Goal: Information Seeking & Learning: Learn about a topic

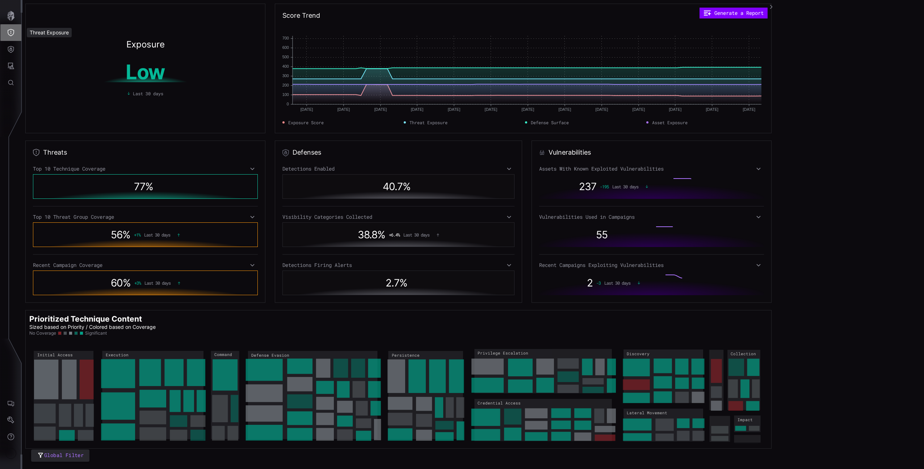
click at [15, 30] on button "Threat Exposure" at bounding box center [10, 32] width 21 height 17
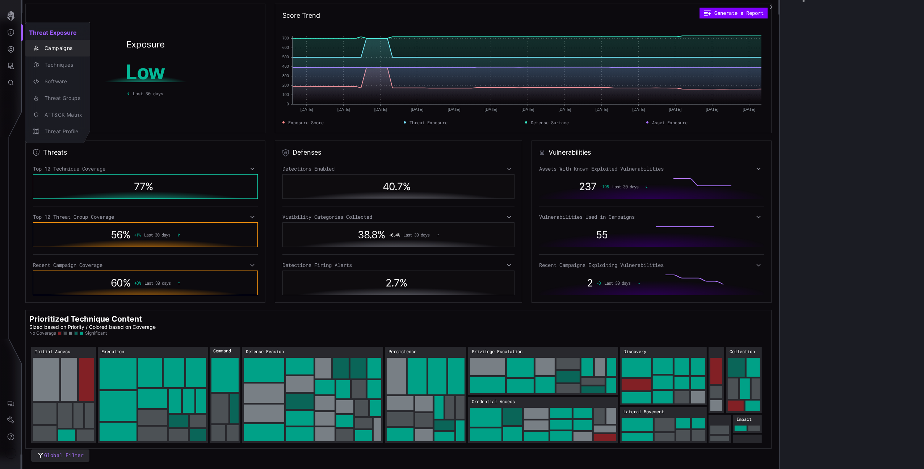
click at [62, 51] on div "Campaigns" at bounding box center [61, 48] width 41 height 9
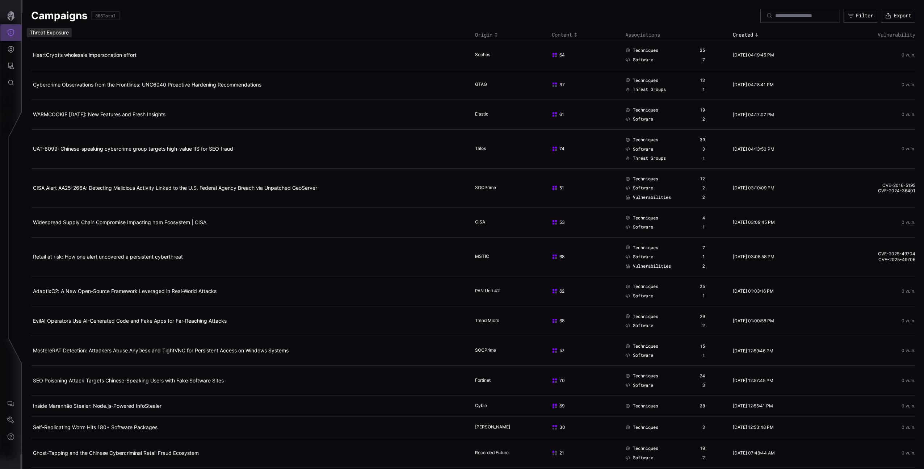
click at [9, 37] on button "Threat Exposure" at bounding box center [10, 32] width 21 height 17
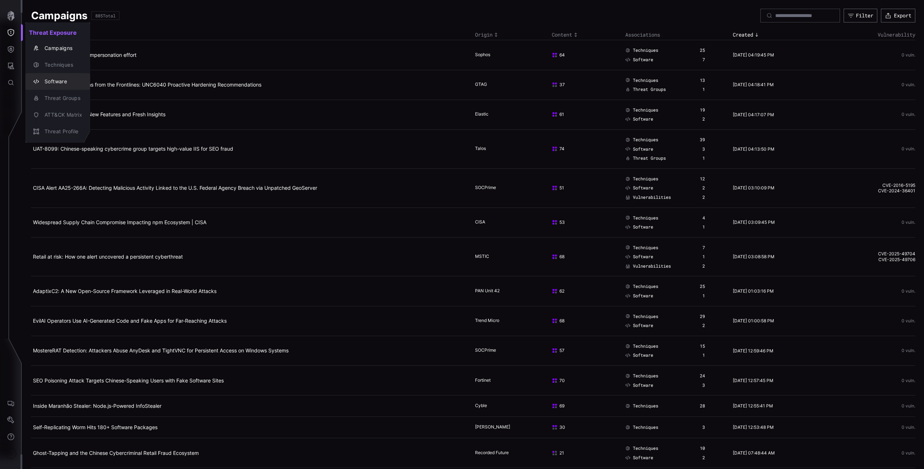
click at [65, 84] on div "Software" at bounding box center [61, 81] width 41 height 9
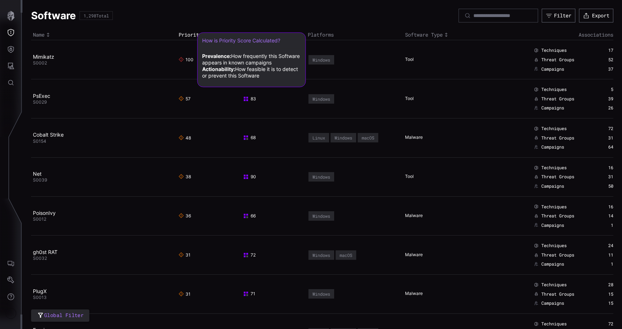
click at [187, 59] on span "100" at bounding box center [186, 60] width 15 height 6
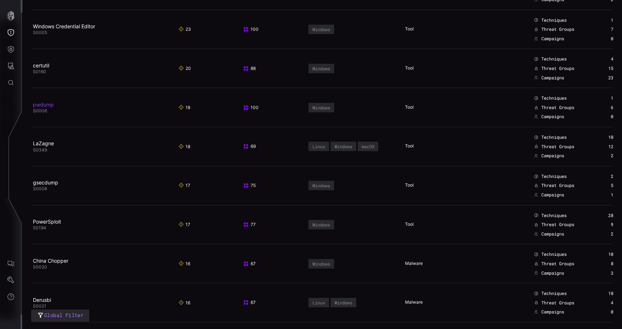
scroll to position [343, 0]
click at [71, 127] on td "LaZagne S0349" at bounding box center [104, 145] width 146 height 39
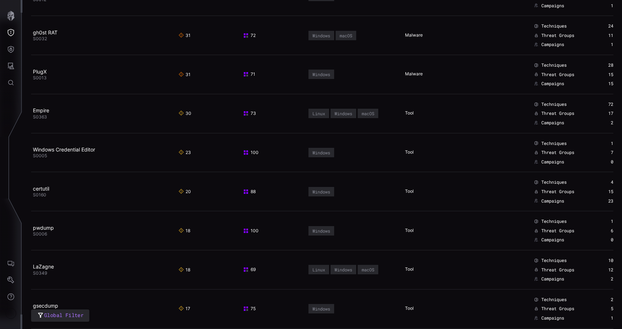
scroll to position [0, 0]
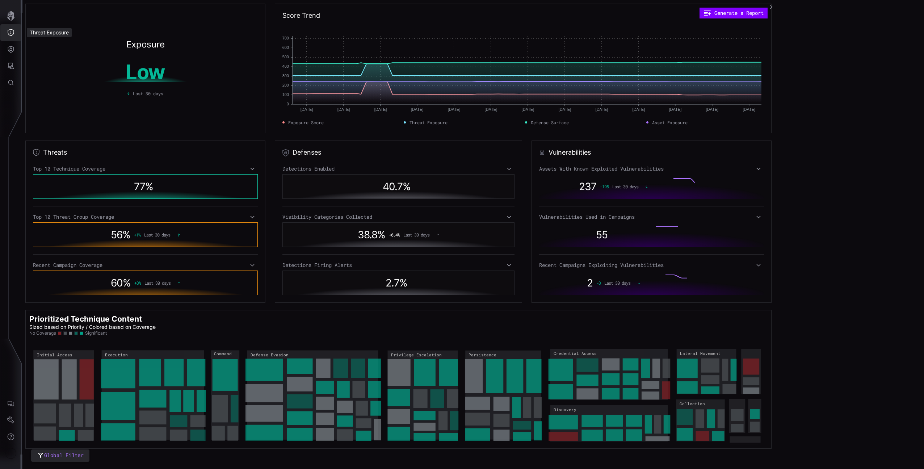
click at [11, 51] on icon "Defense Surface" at bounding box center [10, 49] width 7 height 7
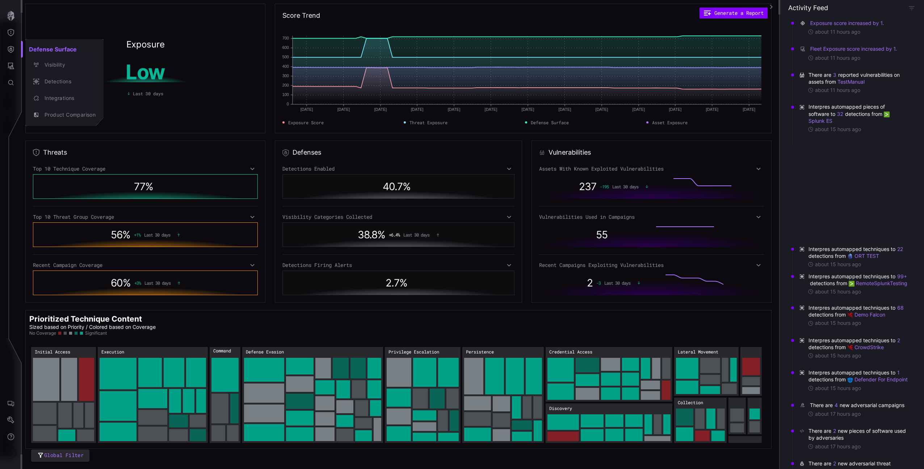
click at [574, 79] on div at bounding box center [462, 234] width 924 height 469
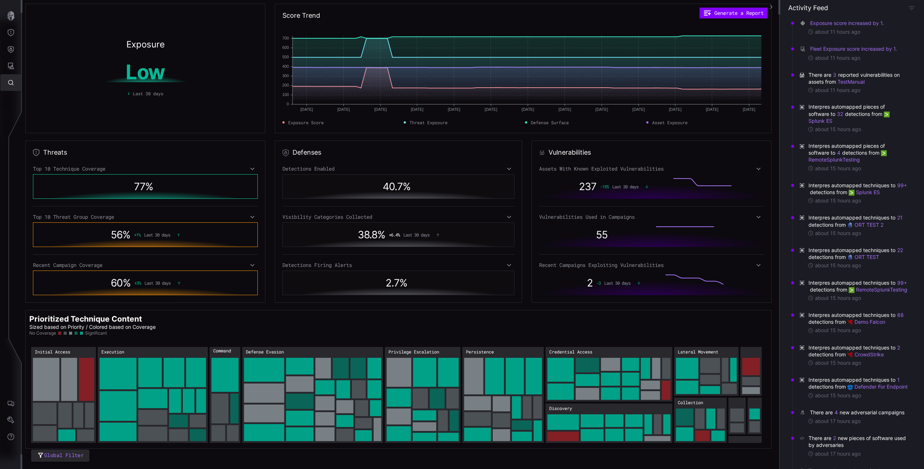
click at [6, 80] on button "Global Search" at bounding box center [10, 82] width 21 height 17
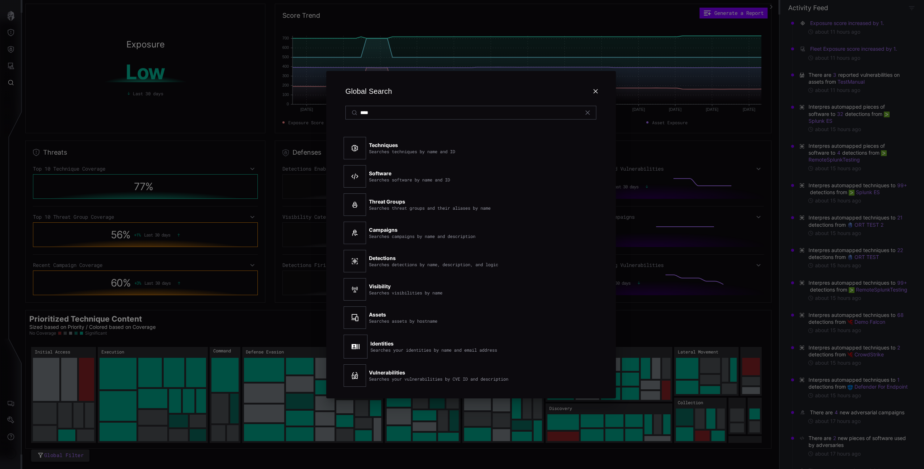
click at [396, 113] on input "****" at bounding box center [471, 112] width 222 height 7
type input "****"
click at [124, 43] on div "Global Search **** Techniques Searches techniques by name and ID Software Searc…" at bounding box center [470, 234] width 905 height 469
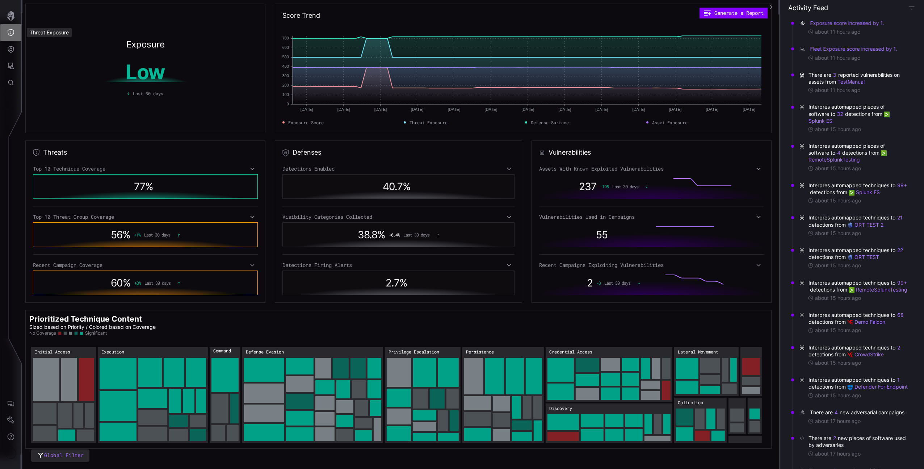
click at [12, 32] on icon "Threat Exposure" at bounding box center [10, 32] width 7 height 7
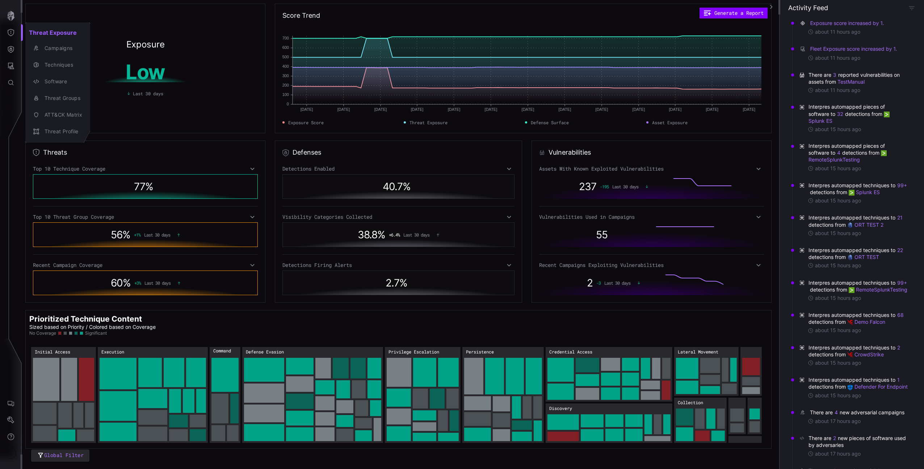
click at [13, 37] on div at bounding box center [462, 234] width 924 height 469
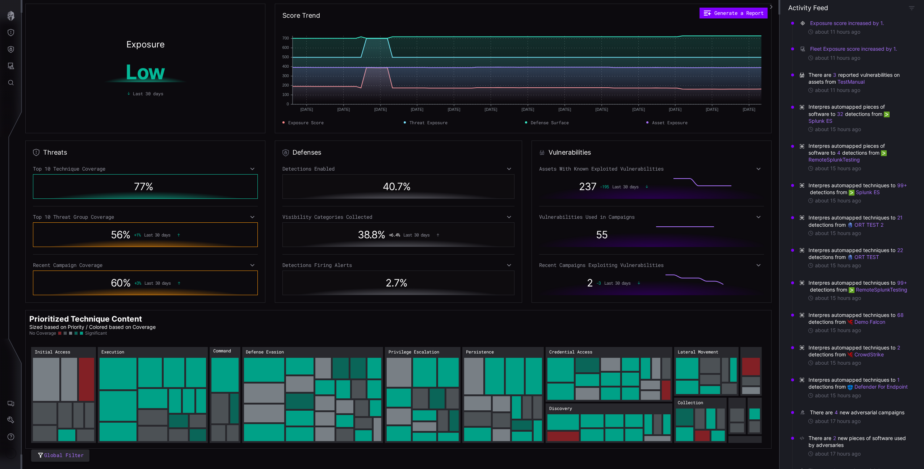
click at [8, 51] on div "Threat Exposure Campaigns Techniques Software Threat Groups ATT&CK Matrix Threa…" at bounding box center [463, 234] width 921 height 469
click at [11, 52] on icon "Defense Surface" at bounding box center [11, 49] width 6 height 7
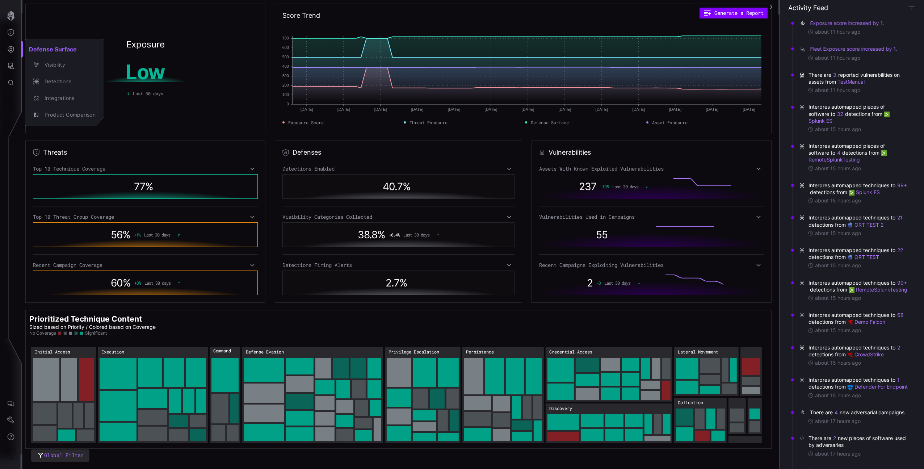
click at [14, 59] on div at bounding box center [462, 234] width 924 height 469
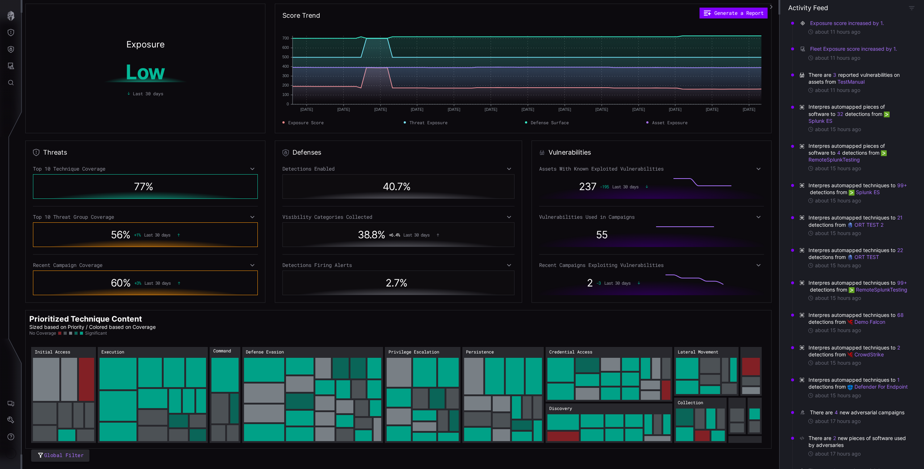
click at [11, 66] on div "Defense Surface Visibility Detections Integrations Product Comparison" at bounding box center [463, 234] width 921 height 469
click at [11, 66] on icon "Attack Surface" at bounding box center [11, 66] width 7 height 7
click at [5, 31] on div at bounding box center [462, 234] width 924 height 469
click at [11, 25] on div "Attack Surface Vulnerabilities Assets Identities" at bounding box center [463, 234] width 921 height 469
click at [13, 30] on icon "Threat Exposure" at bounding box center [11, 32] width 7 height 7
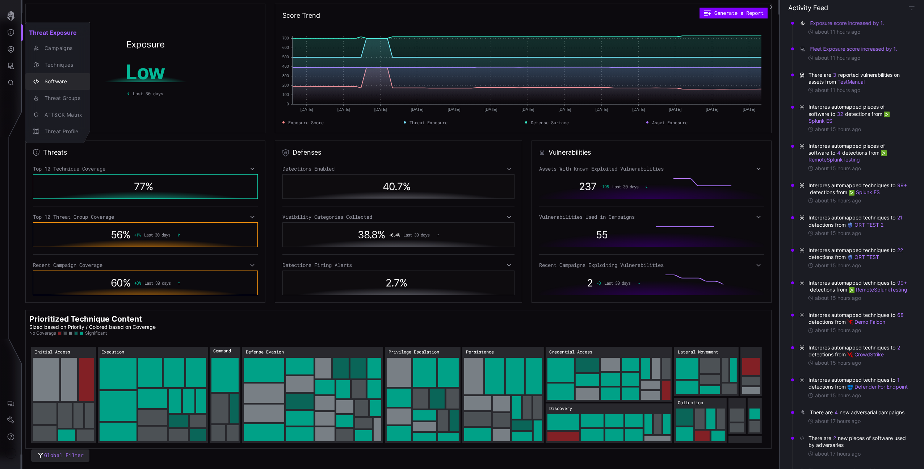
click at [66, 79] on div "Software" at bounding box center [61, 81] width 41 height 9
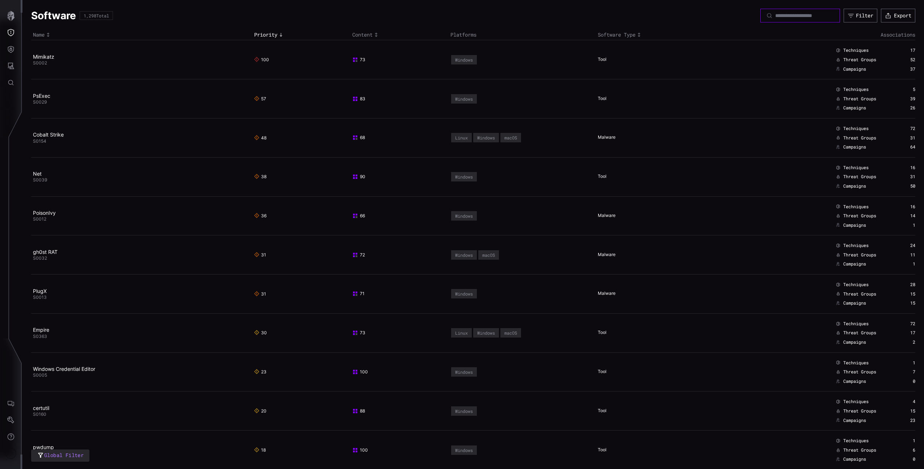
click at [781, 15] on input at bounding box center [800, 15] width 51 height 7
type input "****"
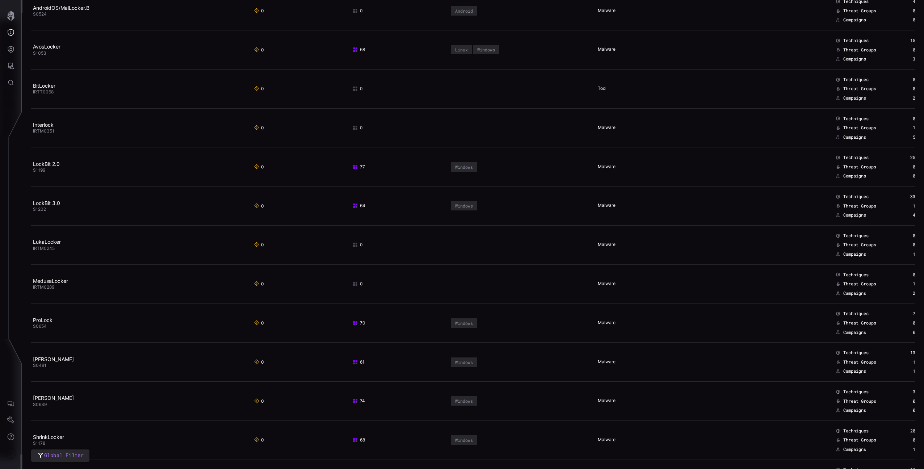
scroll to position [78, 0]
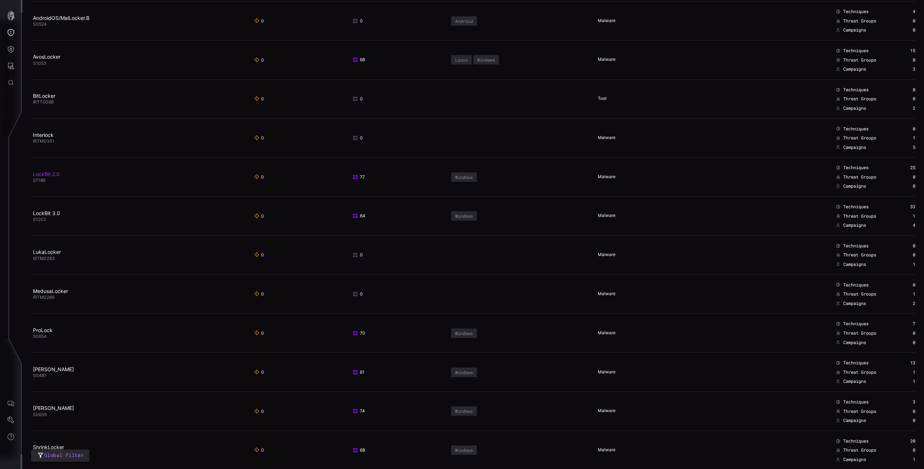
click at [53, 174] on link "LockBit 2.0" at bounding box center [46, 174] width 27 height 6
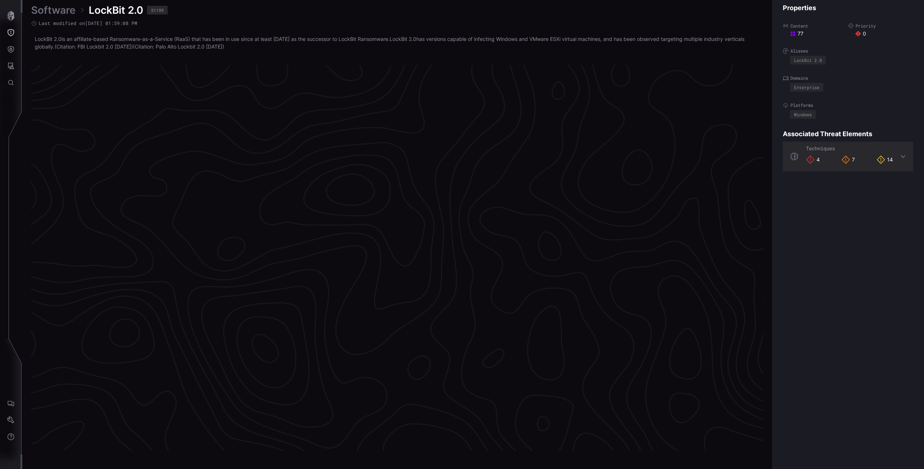
scroll to position [1438, 180]
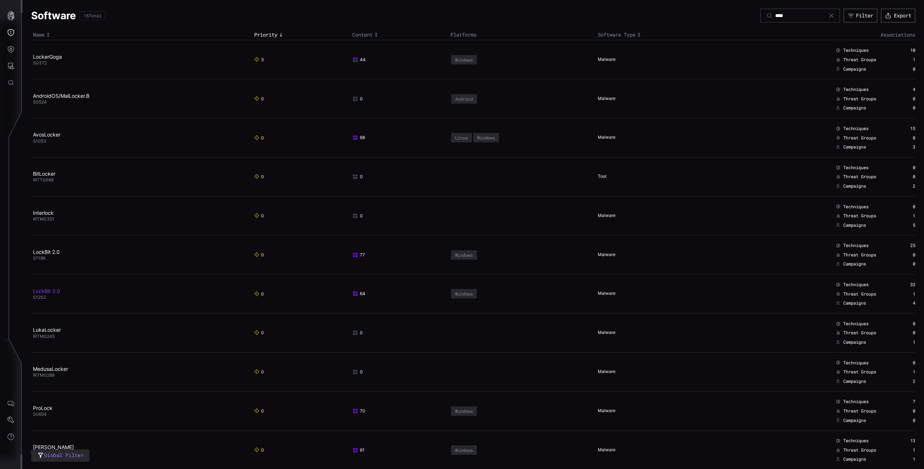
click at [52, 291] on link "LockBit 3.0" at bounding box center [46, 291] width 27 height 6
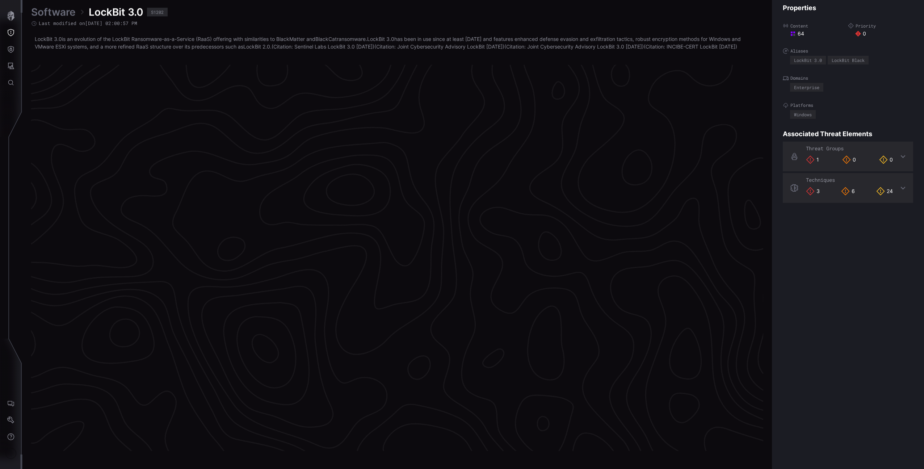
scroll to position [1442, 180]
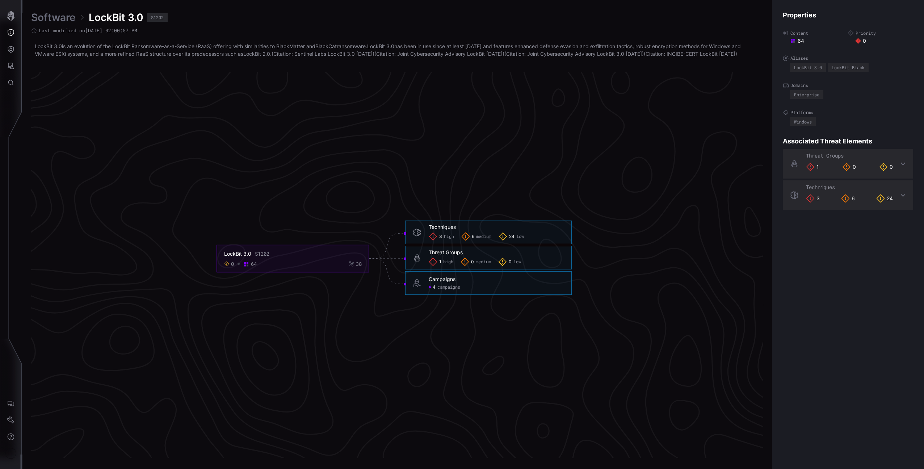
click at [442, 290] on span "campaigns" at bounding box center [448, 287] width 23 height 6
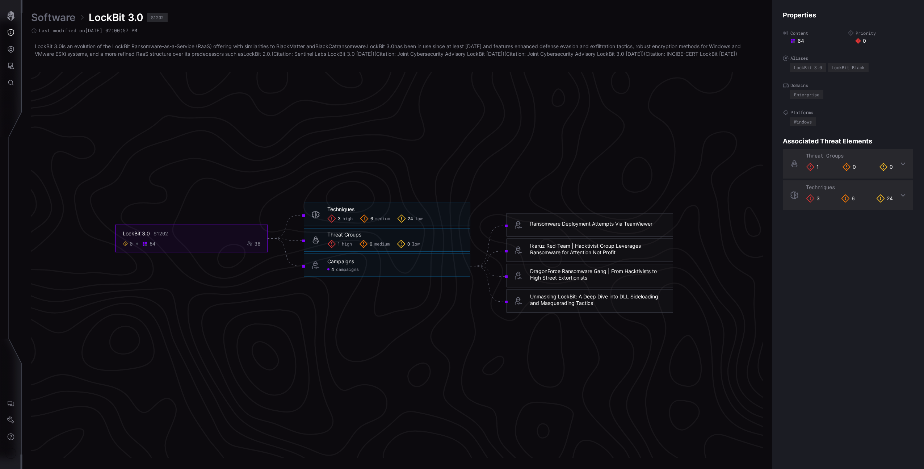
click at [348, 247] on div "1 high" at bounding box center [339, 244] width 25 height 9
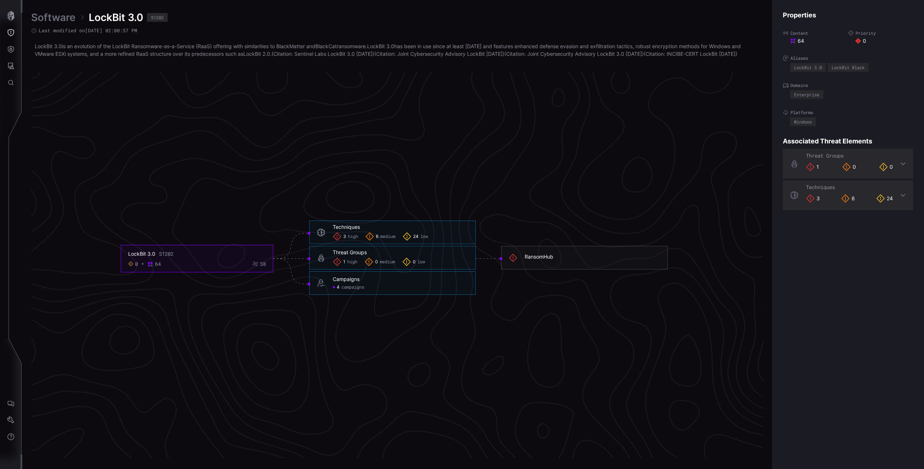
drag, startPoint x: 351, startPoint y: 284, endPoint x: 354, endPoint y: 296, distance: 12.2
click at [352, 282] on div "Campaigns" at bounding box center [346, 279] width 27 height 7
click at [354, 290] on span "campaigns" at bounding box center [352, 287] width 23 height 6
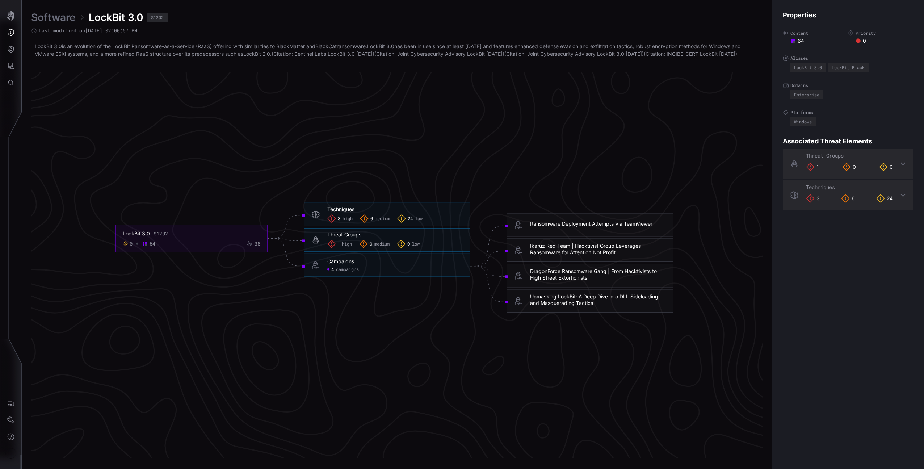
click at [346, 221] on span "high" at bounding box center [347, 219] width 10 height 6
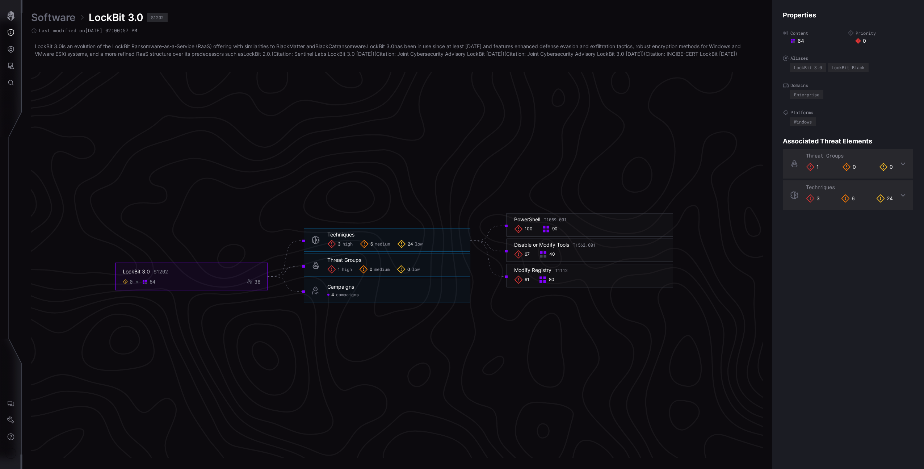
click at [389, 247] on span "medium" at bounding box center [382, 244] width 15 height 6
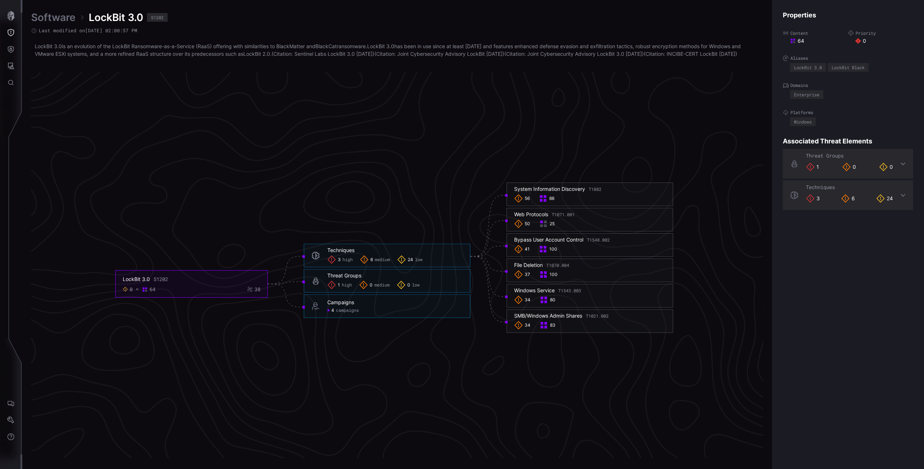
click at [176, 118] on icon "LockBit 3.0 S1202 0 64 38 Techniques 3 high 6 medium 24 low Techniques - 3 high…" at bounding box center [394, 258] width 1086 height 3257
click at [14, 20] on icon "button" at bounding box center [11, 16] width 10 height 10
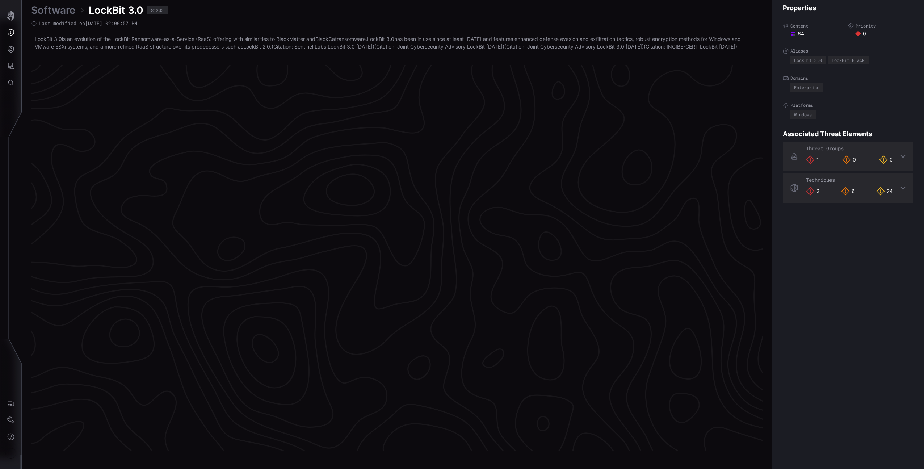
scroll to position [1442, 180]
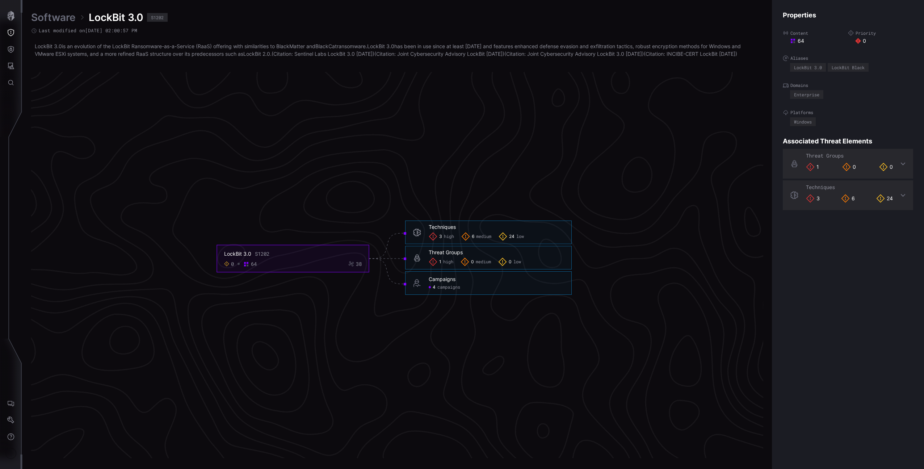
click at [431, 214] on icon "LockBit 3.0 S1202 0 64 38 Techniques 3 high 6 medium 24 low Techniques - 3 high…" at bounding box center [394, 258] width 1086 height 3257
click at [443, 290] on span "campaigns" at bounding box center [448, 287] width 23 height 6
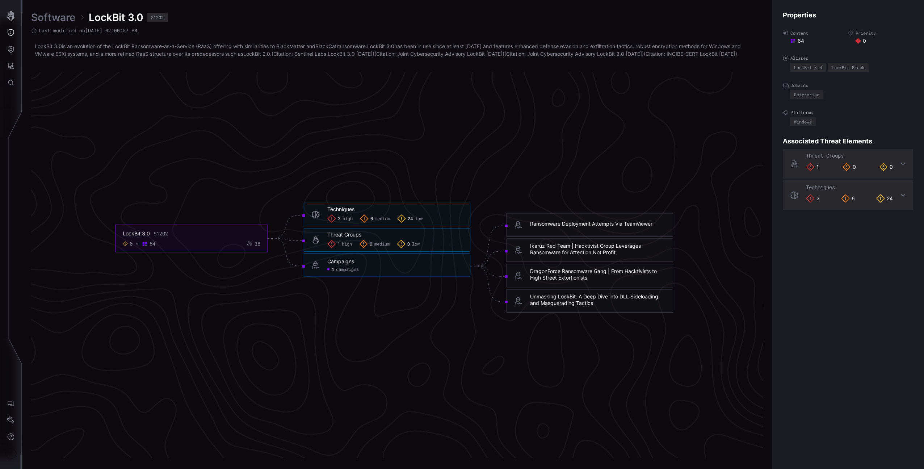
click at [380, 221] on span "medium" at bounding box center [382, 219] width 15 height 6
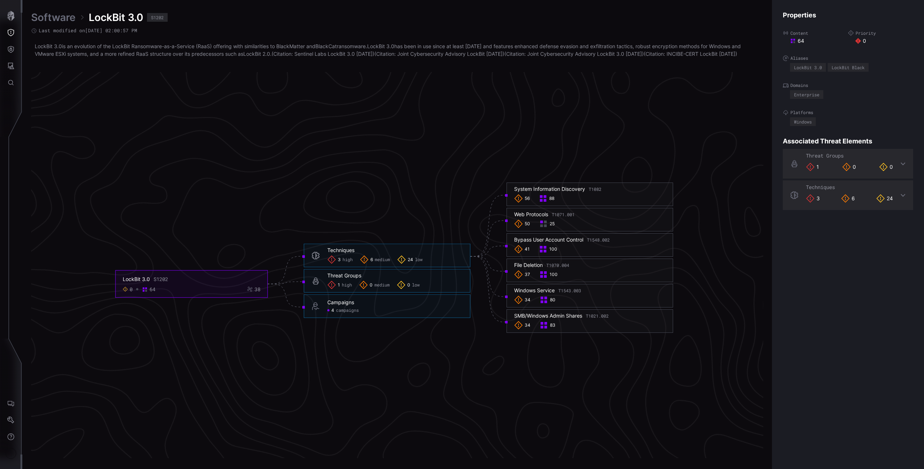
click at [354, 305] on div "Campaigns 4 campaigns" at bounding box center [387, 306] width 166 height 24
click at [348, 313] on div "Campaigns 4 campaigns" at bounding box center [394, 306] width 135 height 14
click at [351, 313] on span "campaigns" at bounding box center [347, 310] width 23 height 6
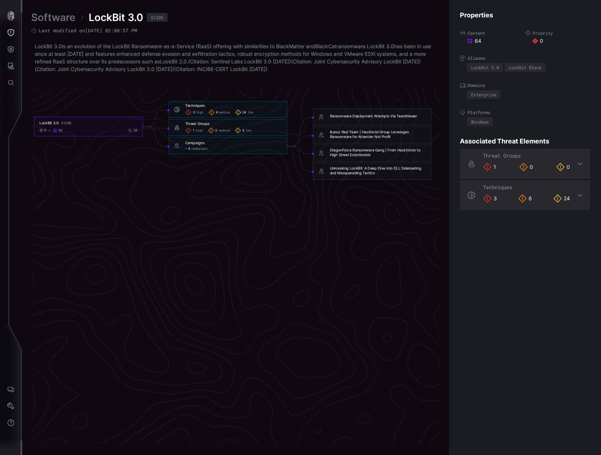
scroll to position [1576, 341]
